Goal: Task Accomplishment & Management: Use online tool/utility

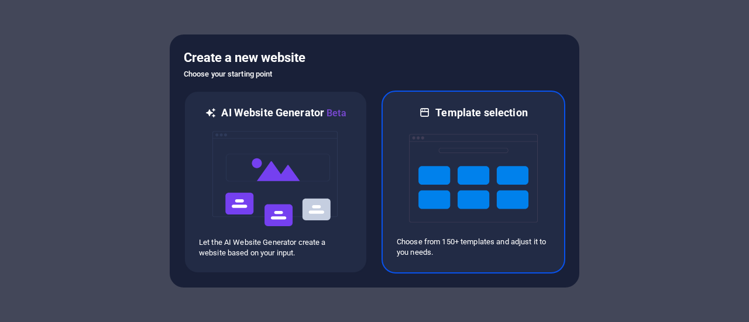
click at [438, 150] on img at bounding box center [473, 178] width 129 height 117
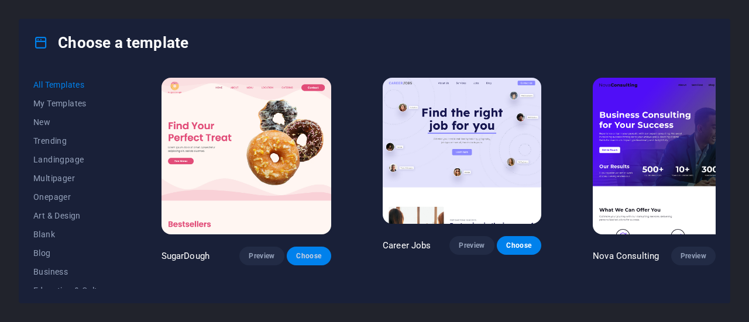
click at [296, 252] on span "Choose" at bounding box center [309, 256] width 26 height 9
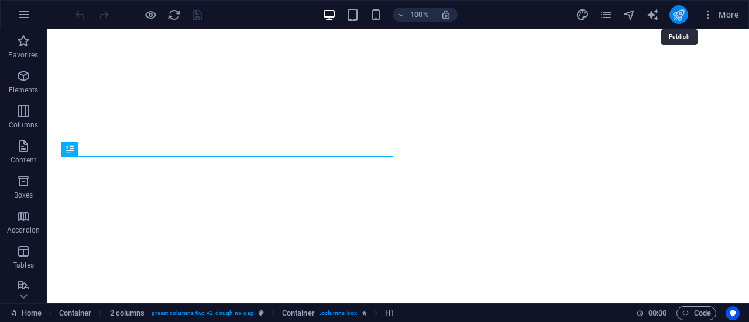
click at [676, 12] on icon "publish" at bounding box center [677, 14] width 13 height 13
